Goal: Task Accomplishment & Management: Complete application form

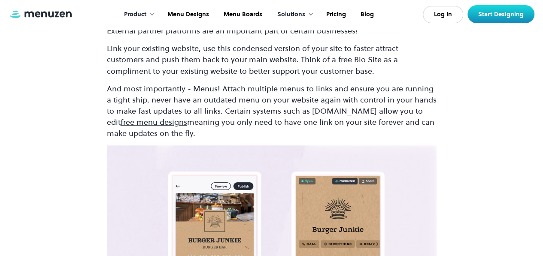
scroll to position [3516, 0]
click at [483, 11] on link "Start Designing" at bounding box center [500, 14] width 67 height 18
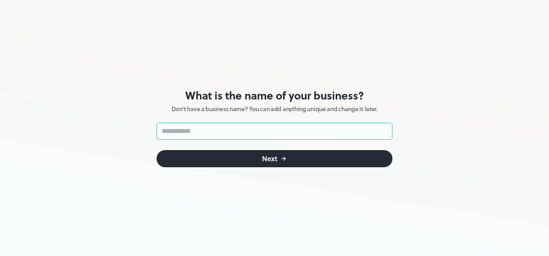
click at [206, 127] on input "text" at bounding box center [275, 131] width 236 height 17
type input "******"
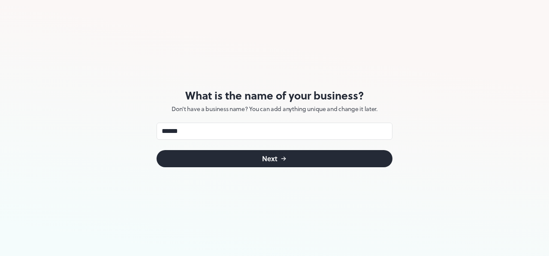
click at [233, 158] on button "Next" at bounding box center [275, 158] width 236 height 17
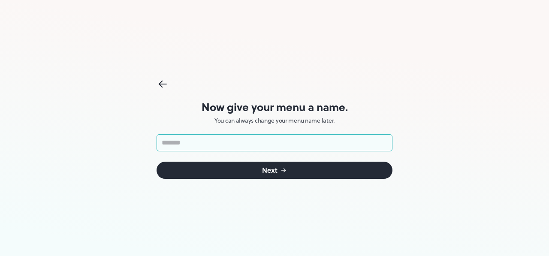
click at [242, 143] on input "text" at bounding box center [275, 142] width 236 height 17
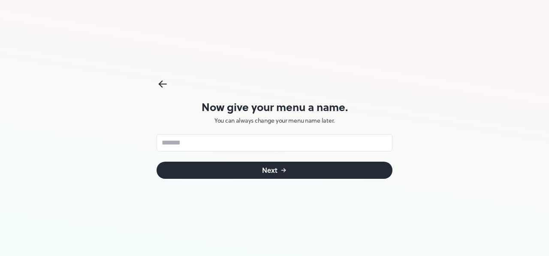
click at [343, 118] on p "You can always change your menu name later." at bounding box center [275, 120] width 236 height 7
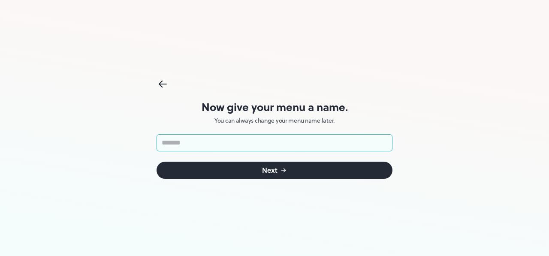
click at [313, 146] on input "text" at bounding box center [275, 142] width 236 height 17
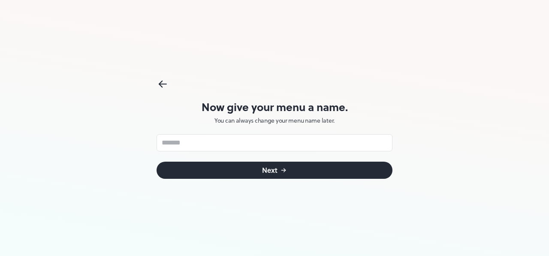
click at [299, 173] on button "Next" at bounding box center [275, 170] width 236 height 17
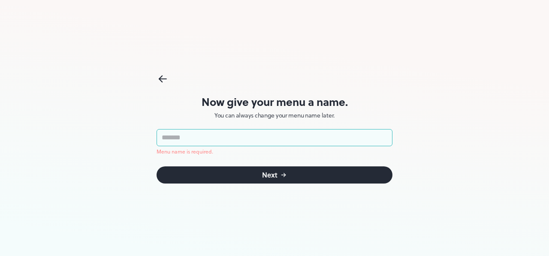
click at [221, 134] on input "text" at bounding box center [275, 137] width 236 height 17
type input "**********"
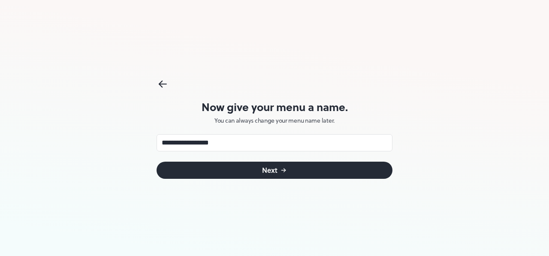
click at [251, 175] on button "Next" at bounding box center [275, 170] width 236 height 17
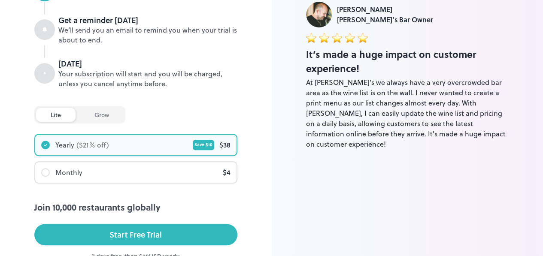
scroll to position [168, 0]
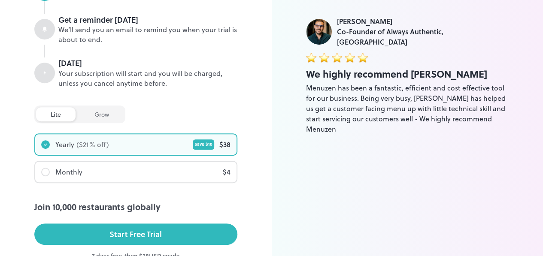
click at [67, 168] on div "Monthly" at bounding box center [68, 172] width 27 height 10
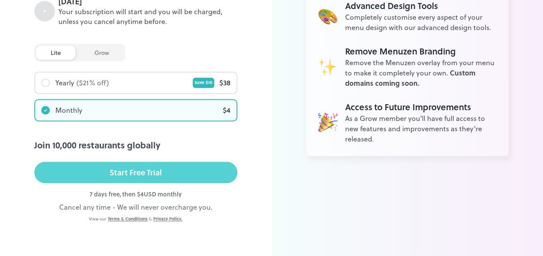
scroll to position [0, 0]
